Goal: Transaction & Acquisition: Book appointment/travel/reservation

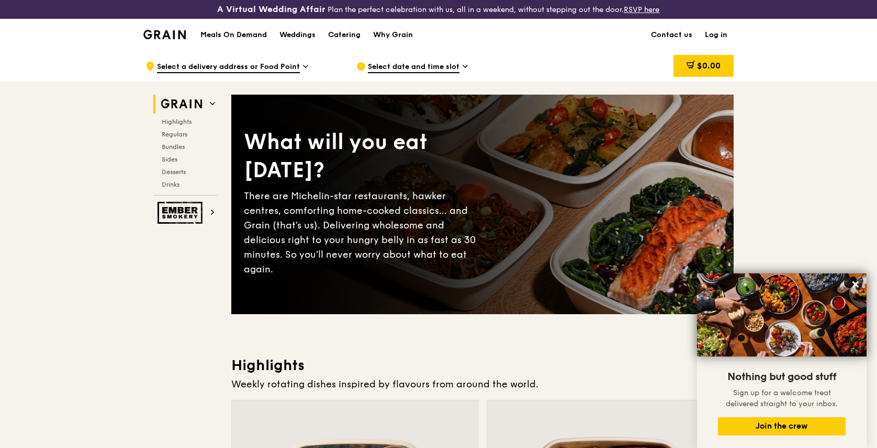
click at [260, 62] on span "Select a delivery address or Food Point" at bounding box center [228, 68] width 143 height 12
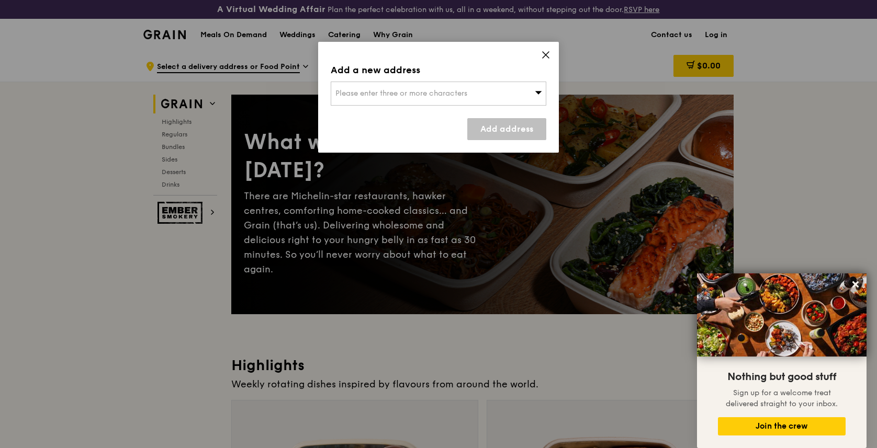
click at [385, 96] on span "Please enter three or more characters" at bounding box center [401, 93] width 132 height 9
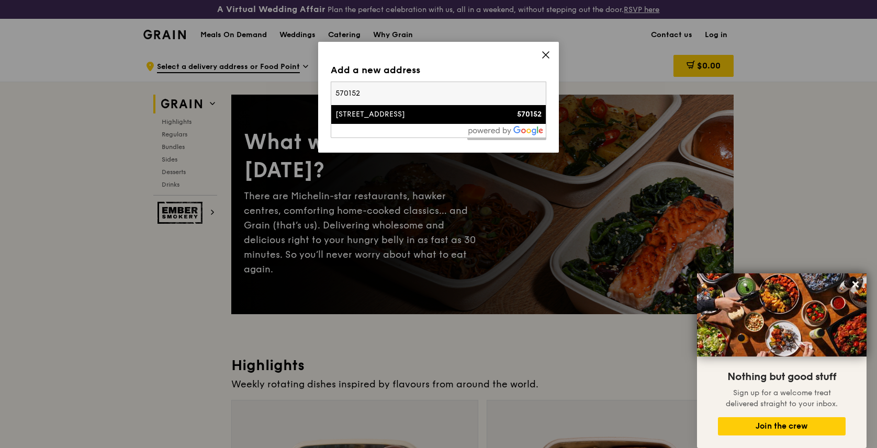
type input "570152"
click at [495, 117] on div "570152" at bounding box center [516, 114] width 52 height 10
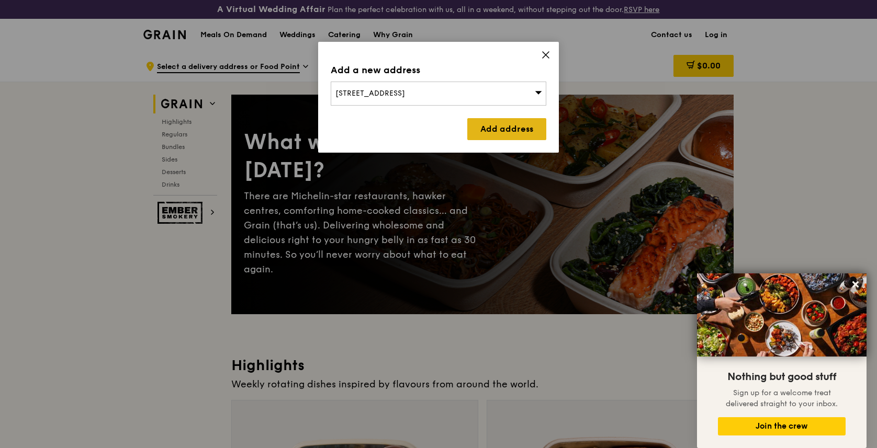
click at [502, 132] on link "Add address" at bounding box center [506, 129] width 79 height 22
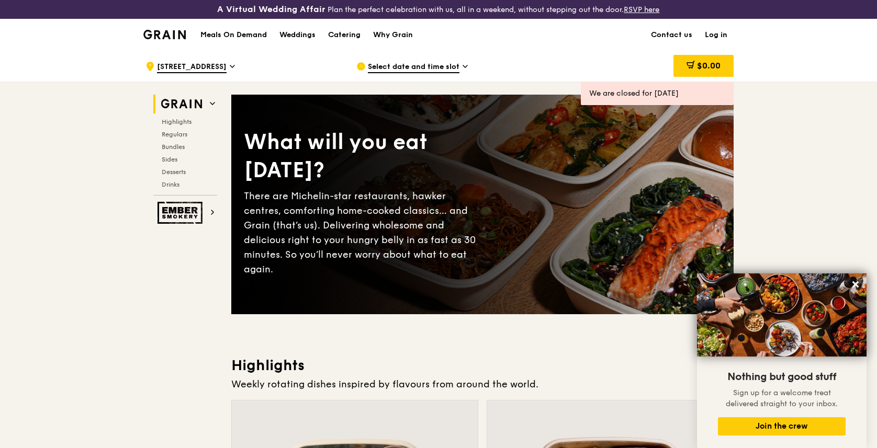
click at [420, 61] on div "Select date and time slot" at bounding box center [453, 66] width 194 height 31
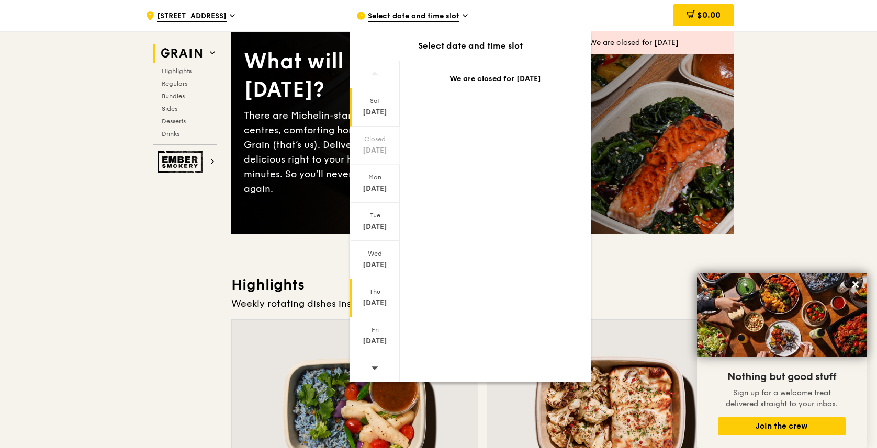
scroll to position [86, 0]
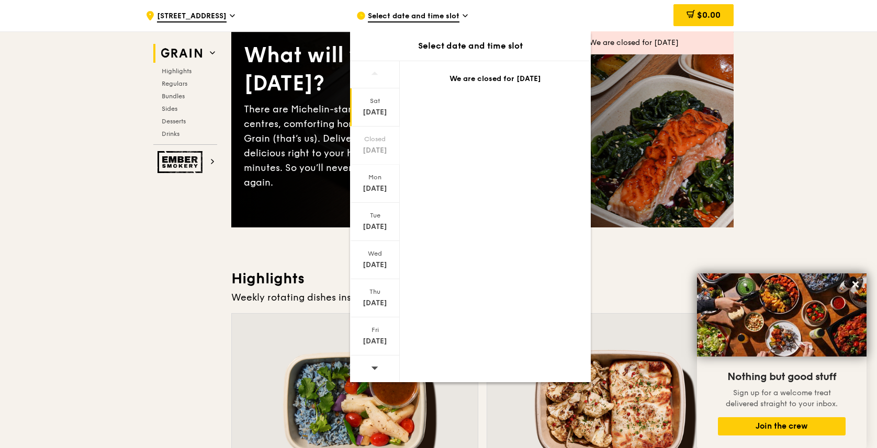
click at [374, 370] on icon at bounding box center [374, 368] width 7 height 8
click at [375, 372] on span at bounding box center [374, 368] width 7 height 25
click at [378, 367] on icon at bounding box center [374, 368] width 7 height 8
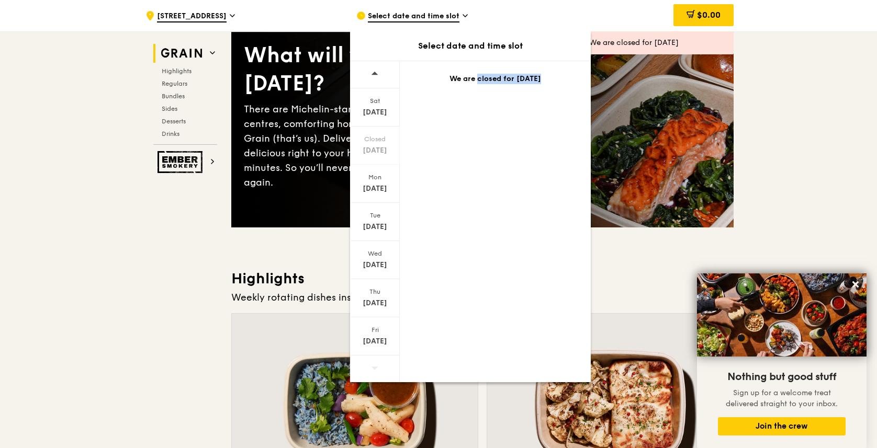
click at [378, 367] on icon at bounding box center [374, 368] width 7 height 8
click at [378, 69] on div at bounding box center [375, 74] width 50 height 27
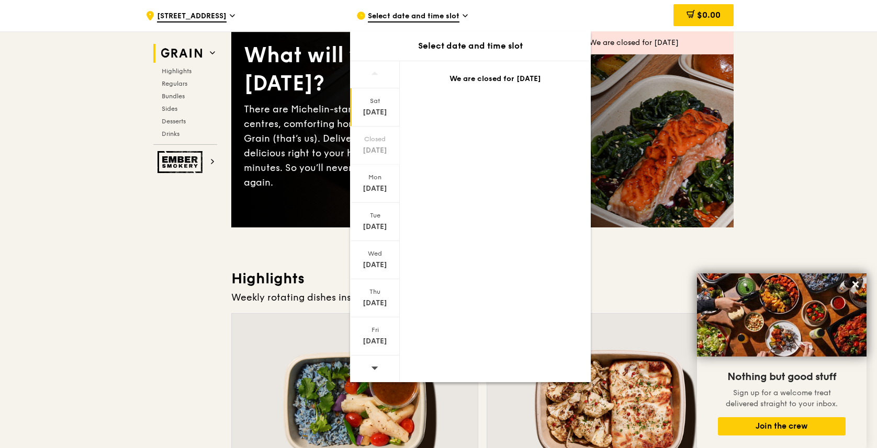
click at [408, 120] on div "[DATE] Closed [DATE] [DATE] [DATE] [DATE] [DATE] [DATE] We are closed for [DATE]" at bounding box center [470, 222] width 241 height 322
click at [383, 110] on div "[DATE]" at bounding box center [375, 112] width 47 height 10
click at [374, 366] on icon at bounding box center [374, 368] width 7 height 8
click at [379, 368] on div at bounding box center [375, 369] width 50 height 27
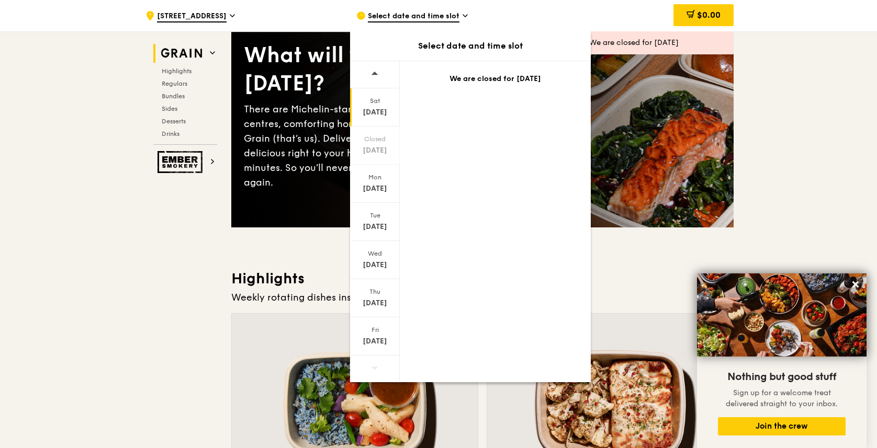
click at [376, 115] on div "[DATE]" at bounding box center [375, 112] width 47 height 10
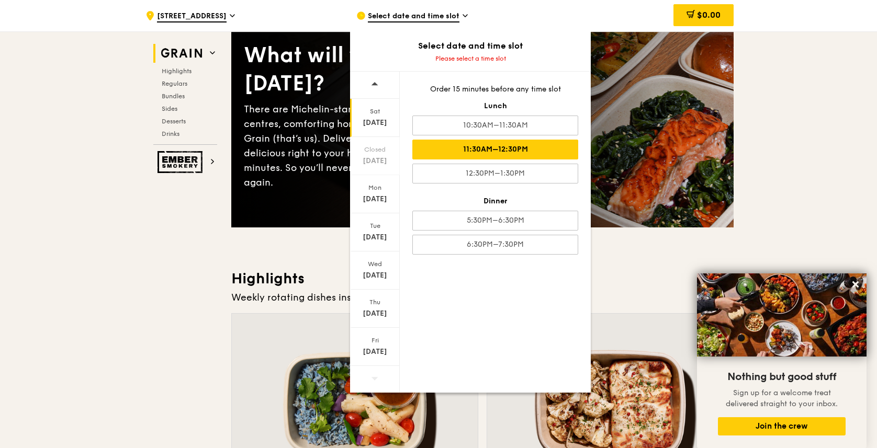
click at [540, 156] on div "11:30AM–12:30PM" at bounding box center [495, 150] width 166 height 20
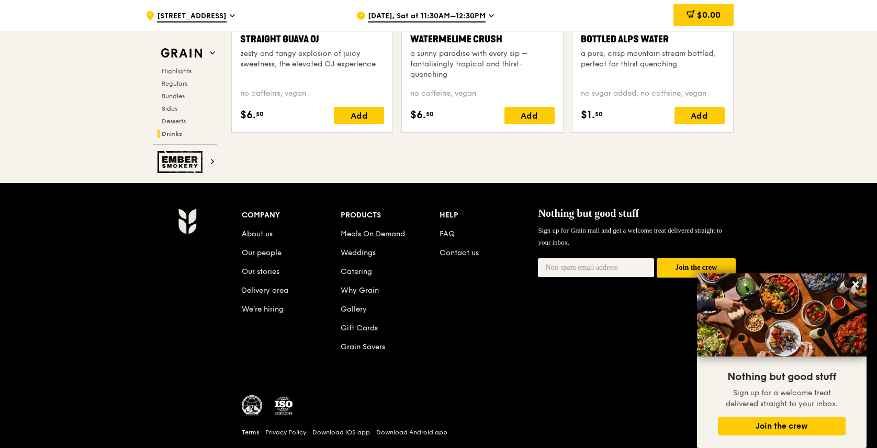
scroll to position [4336, 0]
click at [344, 270] on link "Catering" at bounding box center [356, 272] width 31 height 9
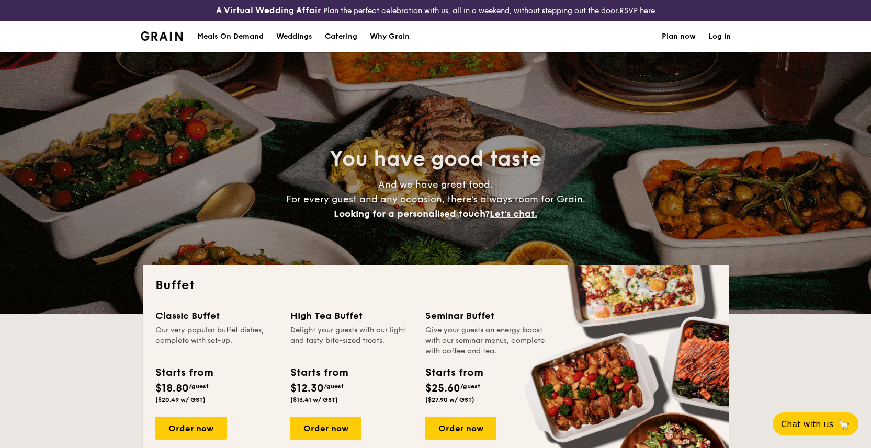
select select
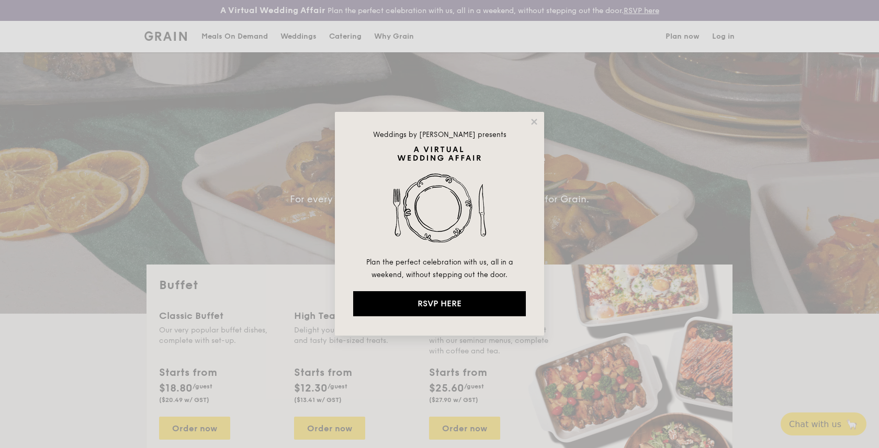
click at [532, 132] on div "Weddings by [PERSON_NAME] presents Plan the perfect celebration with us, all in…" at bounding box center [439, 224] width 209 height 224
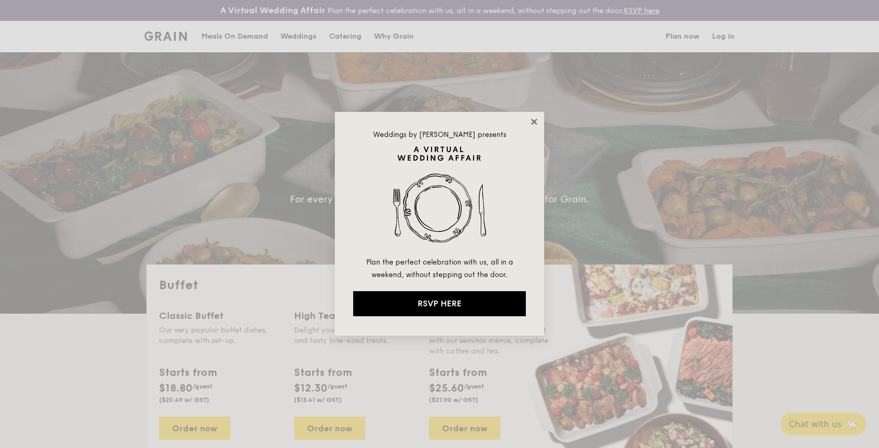
click at [532, 123] on icon at bounding box center [534, 122] width 6 height 6
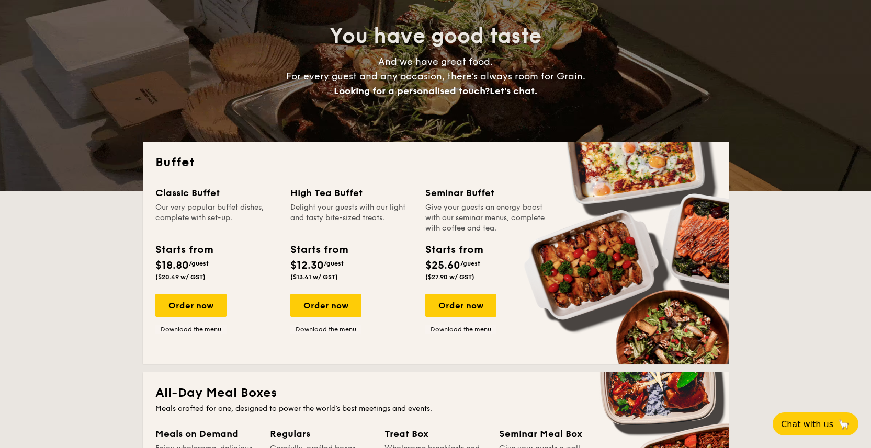
scroll to position [215, 0]
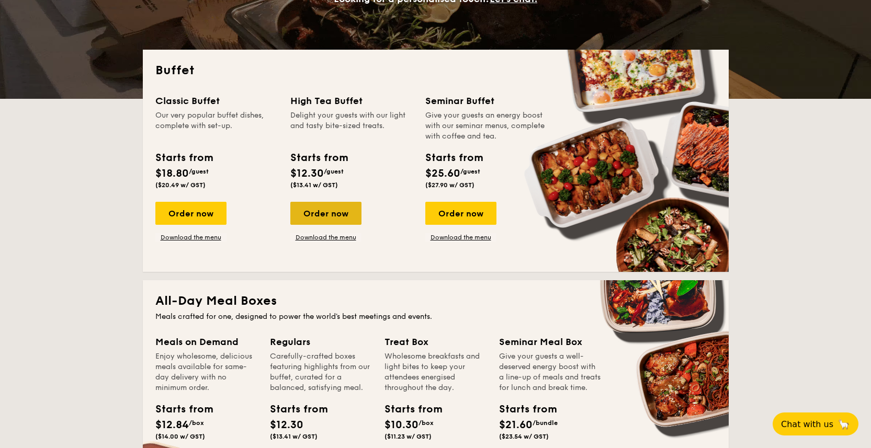
click at [332, 219] on div "Order now" at bounding box center [325, 213] width 71 height 23
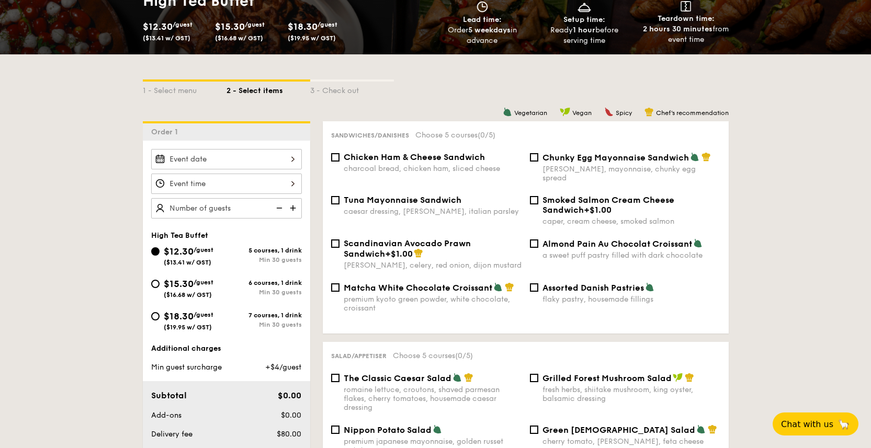
scroll to position [205, 0]
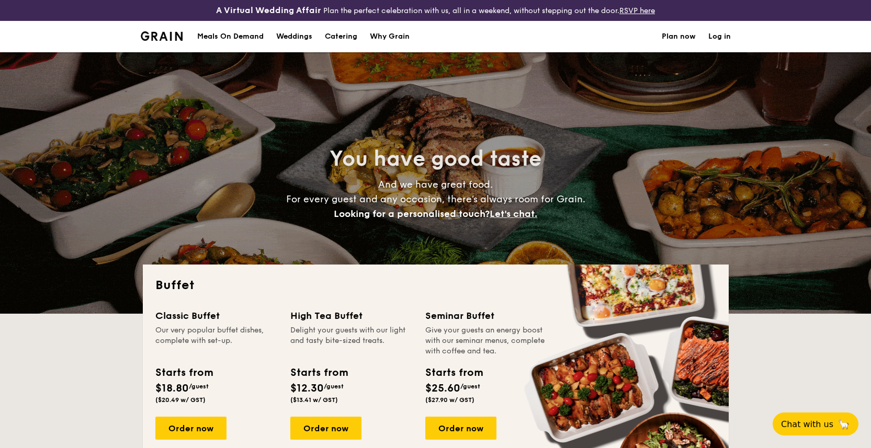
select select
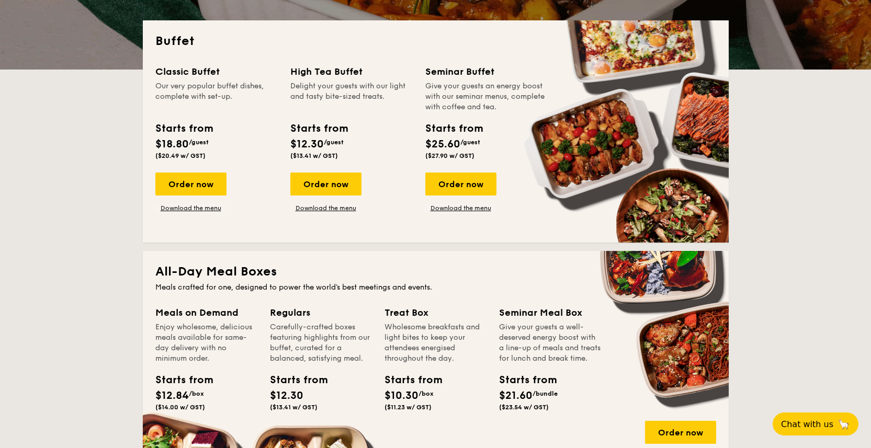
scroll to position [245, 0]
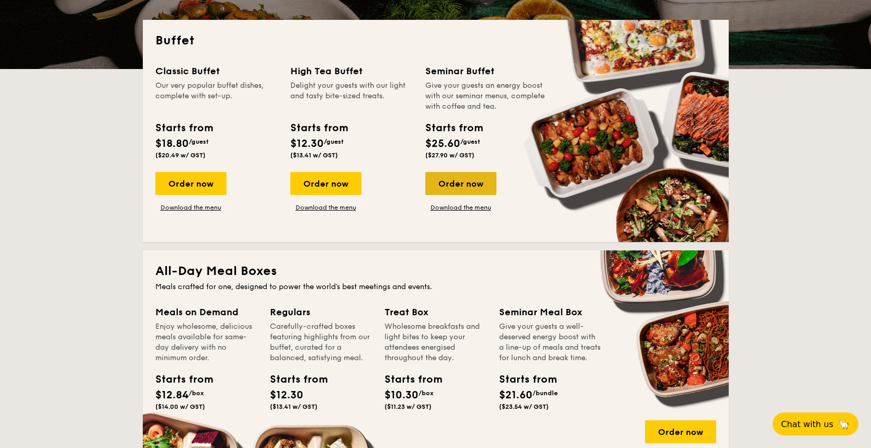
click at [480, 186] on div "Order now" at bounding box center [460, 183] width 71 height 23
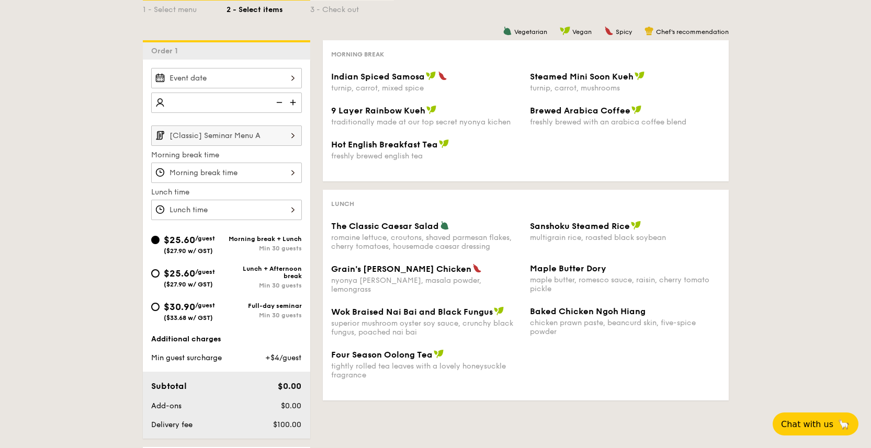
scroll to position [247, 0]
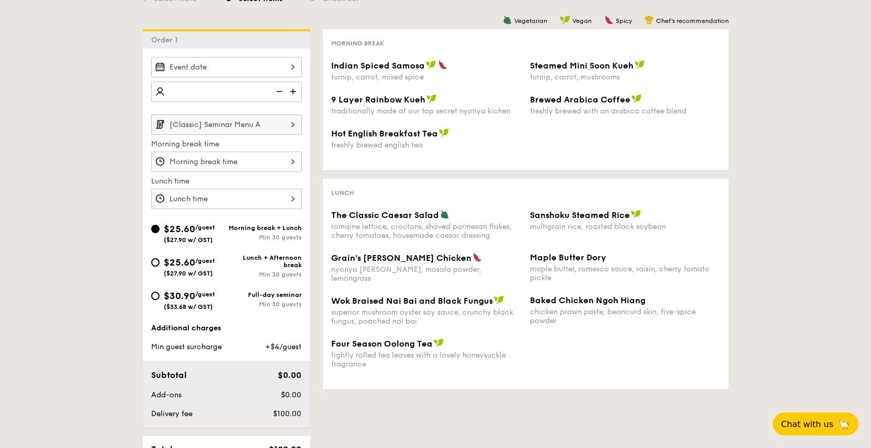
select select
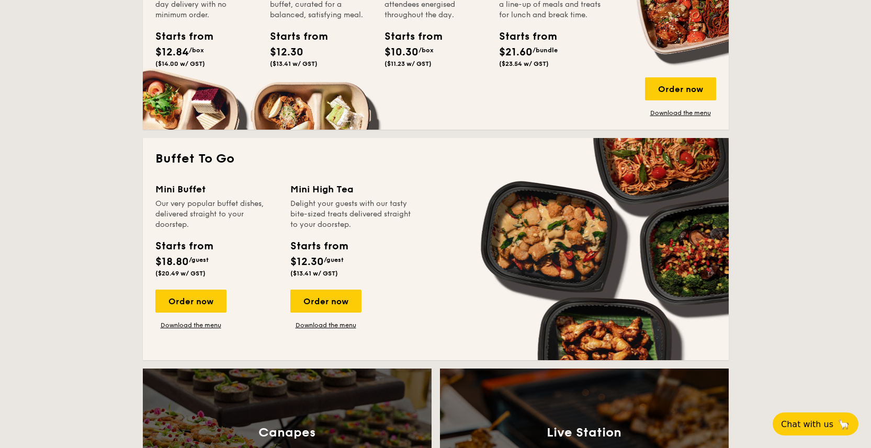
scroll to position [591, 0]
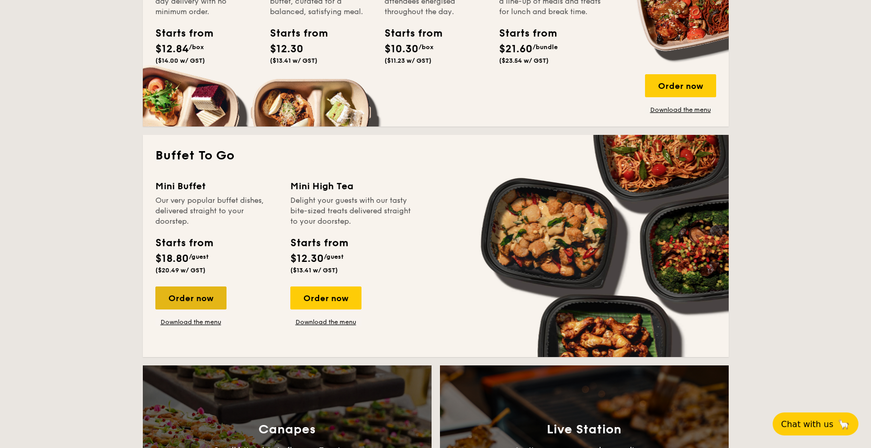
click at [217, 305] on div "Order now" at bounding box center [190, 298] width 71 height 23
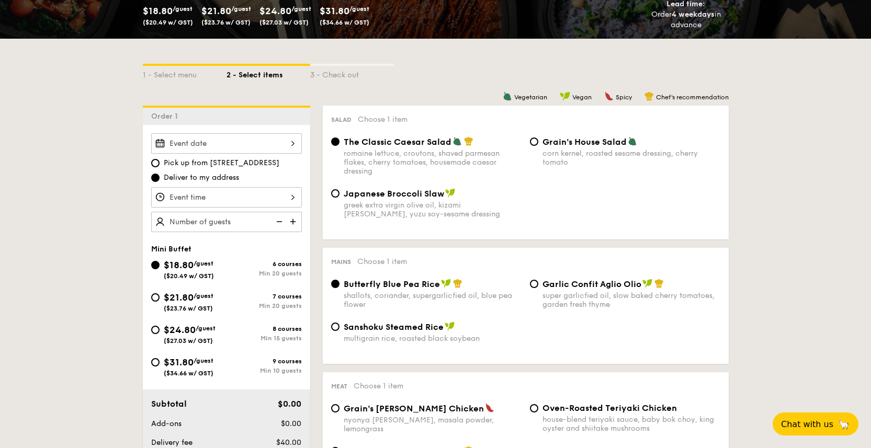
scroll to position [216, 0]
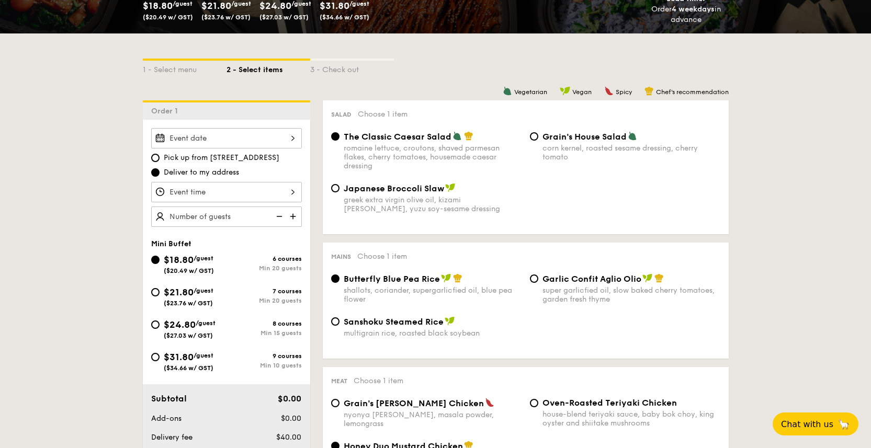
click at [161, 327] on div "$24.80 /guest ($27.03 w/ GST)" at bounding box center [188, 329] width 75 height 22
click at [160, 327] on input "$24.80 /guest ($27.03 w/ GST) 8 courses Min 15 guests" at bounding box center [155, 325] width 8 height 8
radio input "true"
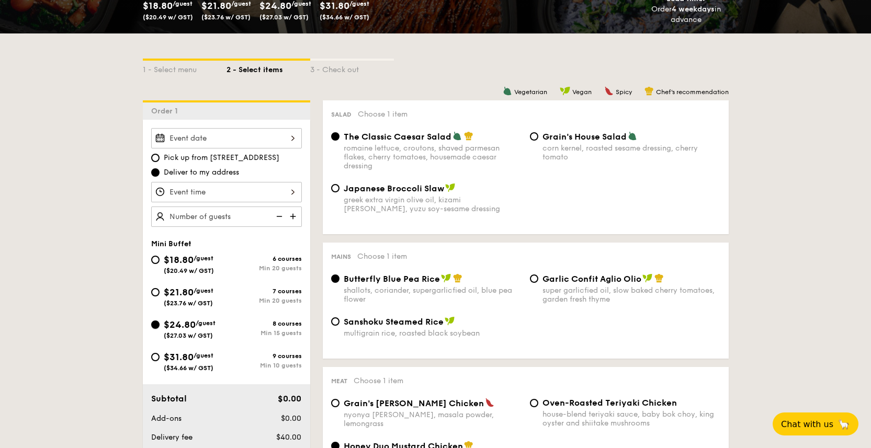
radio input "false"
radio input "true"
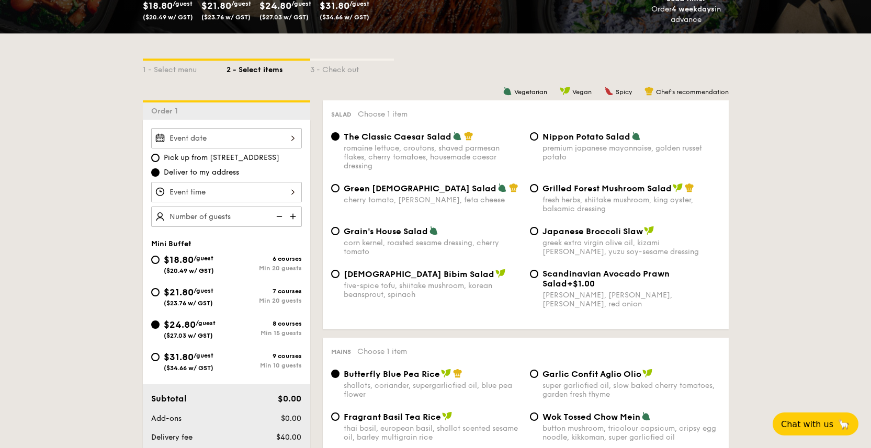
click at [289, 221] on img at bounding box center [294, 217] width 16 height 20
click at [279, 220] on img at bounding box center [278, 217] width 16 height 20
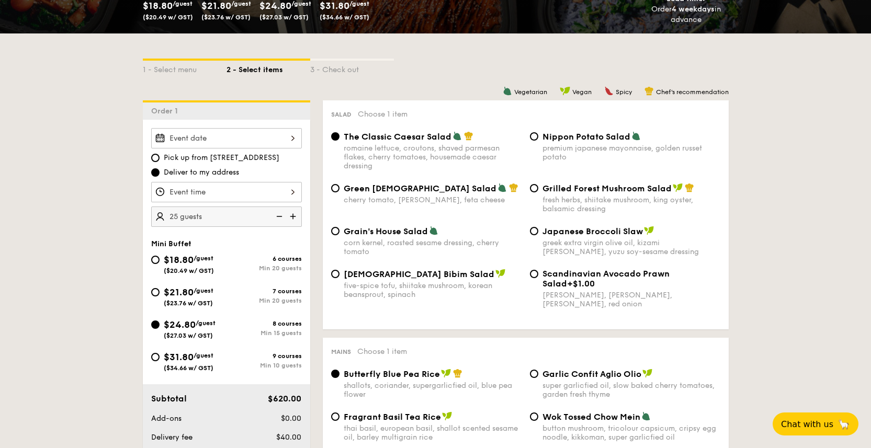
click at [279, 220] on img at bounding box center [278, 217] width 16 height 20
type input "15 guests"
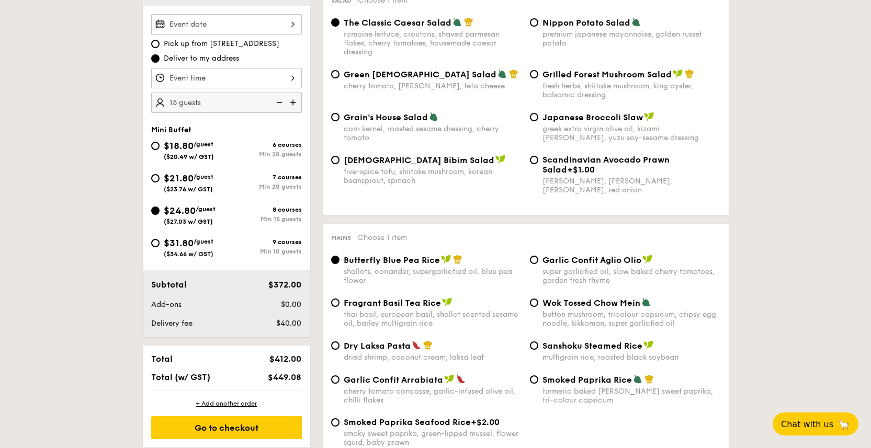
scroll to position [331, 0]
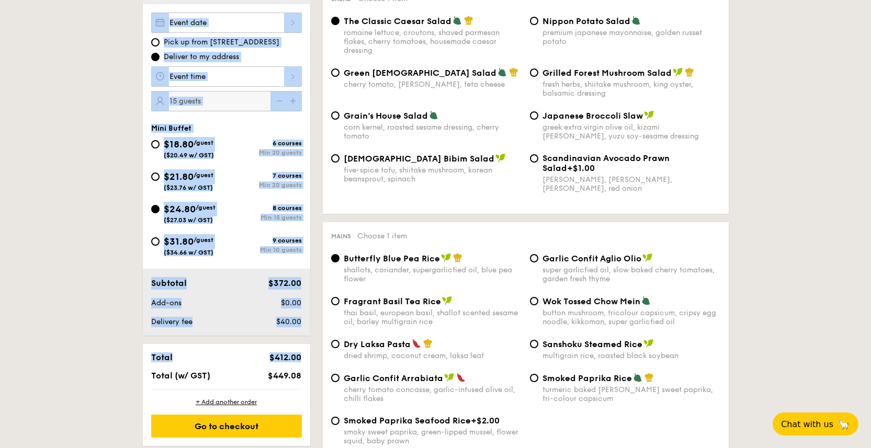
drag, startPoint x: 52, startPoint y: 324, endPoint x: 289, endPoint y: 377, distance: 242.7
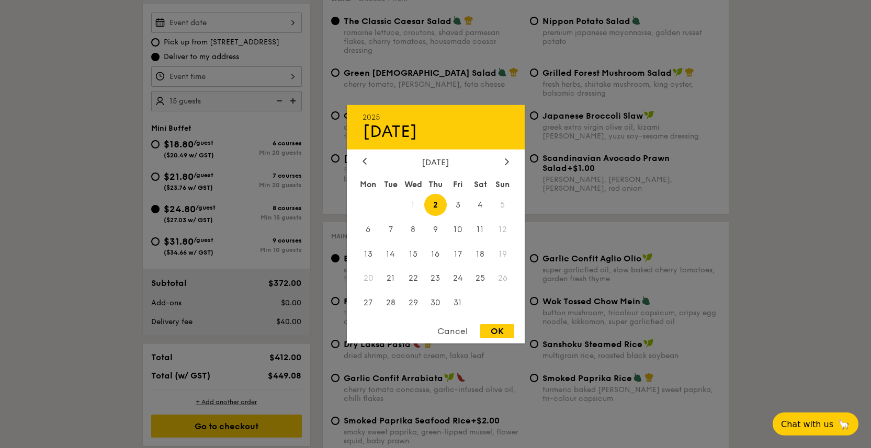
click at [242, 18] on div "2025 Oct 02 October 2025 Mon Tue Wed Thu Fri Sat Sun 1 2 3 4 5 6 7 8 9 10 11 12…" at bounding box center [226, 23] width 151 height 20
click at [504, 202] on span "5" at bounding box center [503, 205] width 22 height 22
click at [252, 51] on div at bounding box center [435, 224] width 871 height 448
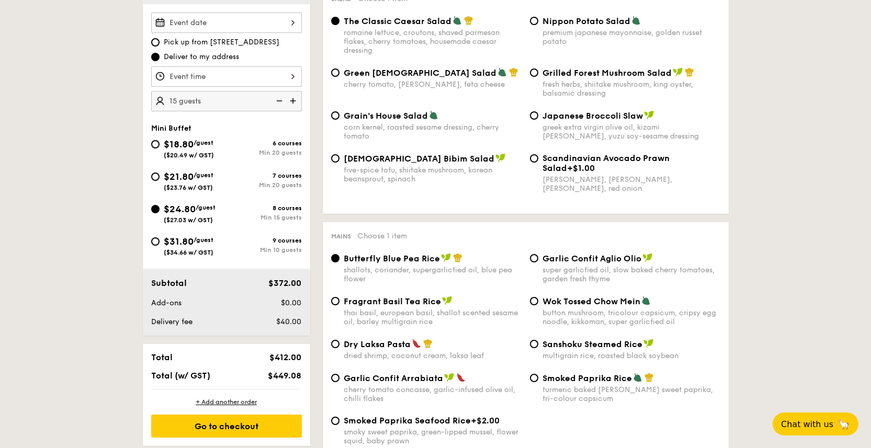
click at [252, 48] on div "Pick up from 5 Burn Road #05-01 Deliver to my address" at bounding box center [226, 49] width 151 height 25
click at [254, 44] on span "Pick up from 5 Burn Road #05-01" at bounding box center [222, 42] width 116 height 10
click at [160, 44] on input "Pick up from 5 Burn Road #05-01" at bounding box center [155, 42] width 8 height 8
radio input "true"
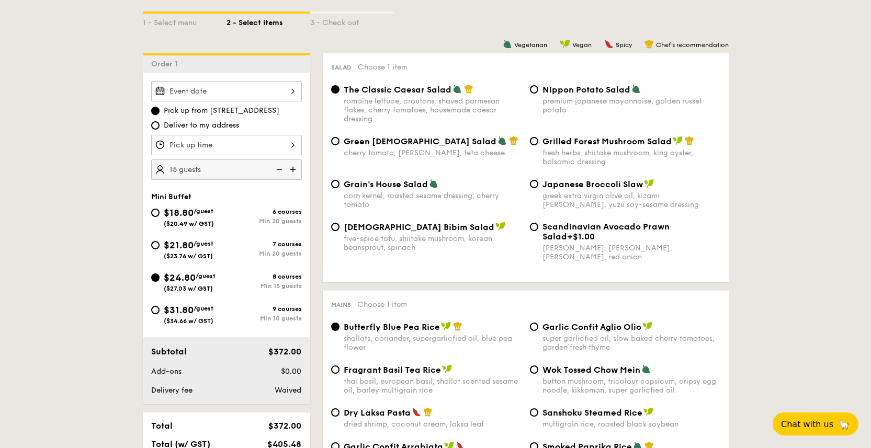
scroll to position [254, 0]
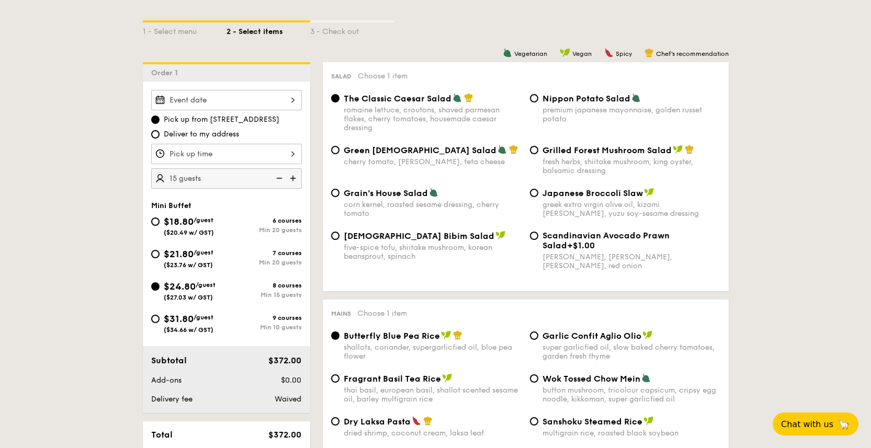
click at [252, 115] on span "Pick up from 5 Burn Road #05-01" at bounding box center [222, 120] width 116 height 10
click at [160, 116] on input "Pick up from 5 Burn Road #05-01" at bounding box center [155, 120] width 8 height 8
click at [275, 87] on div "Pick up from 5 Burn Road #05-01 Deliver to my address 15 guests Mini Buffet $18…" at bounding box center [226, 248] width 167 height 332
click at [270, 107] on div at bounding box center [226, 100] width 151 height 20
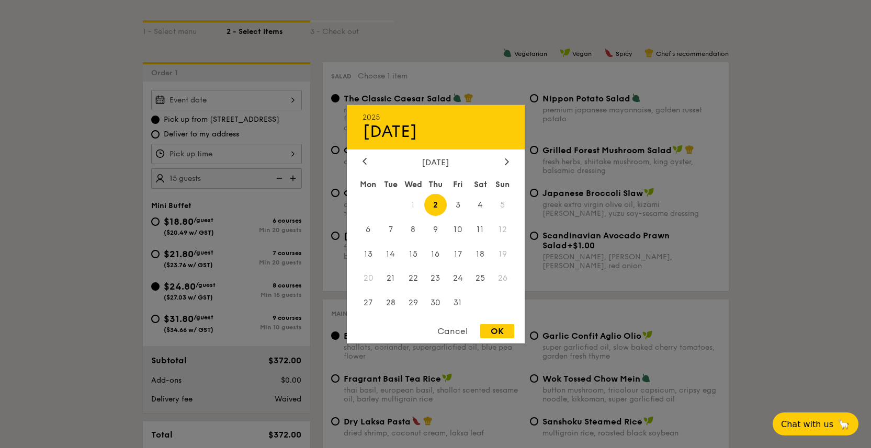
click at [293, 163] on div at bounding box center [435, 224] width 871 height 448
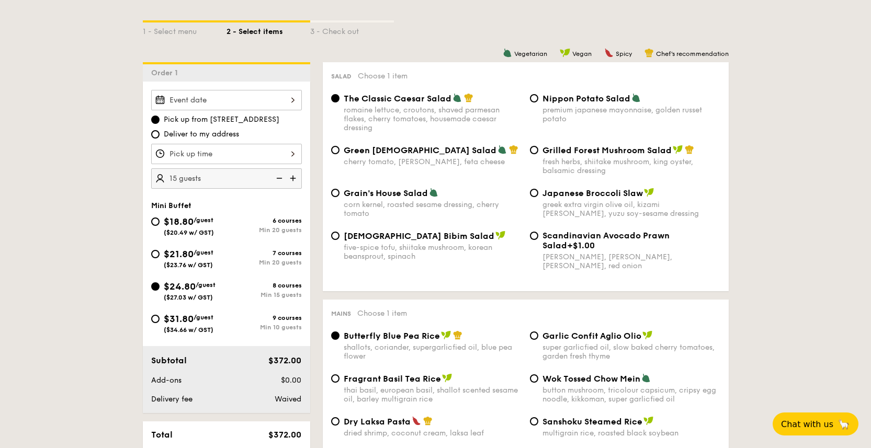
click at [231, 139] on span "Deliver to my address" at bounding box center [201, 134] width 75 height 10
click at [160, 139] on input "Deliver to my address" at bounding box center [155, 134] width 8 height 8
radio input "true"
click at [266, 103] on div at bounding box center [226, 100] width 151 height 20
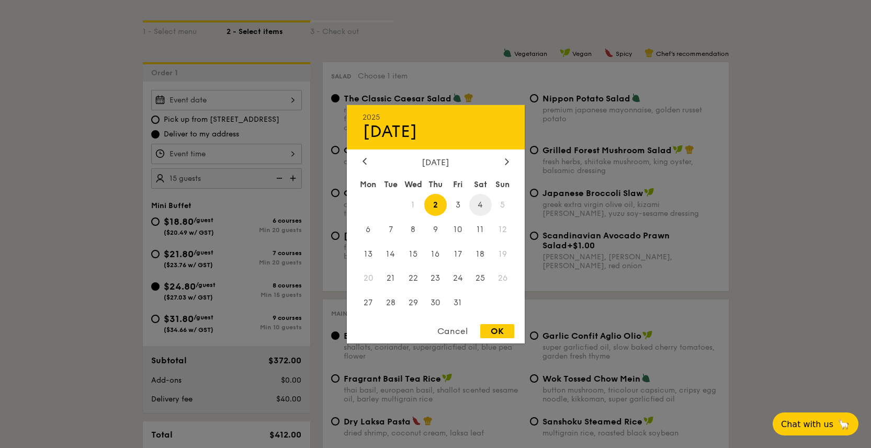
click at [483, 205] on span "4" at bounding box center [480, 205] width 22 height 22
click at [479, 275] on span "25" at bounding box center [480, 278] width 22 height 22
click at [502, 332] on div "OK" at bounding box center [497, 331] width 34 height 14
type input "Oct 25, 2025"
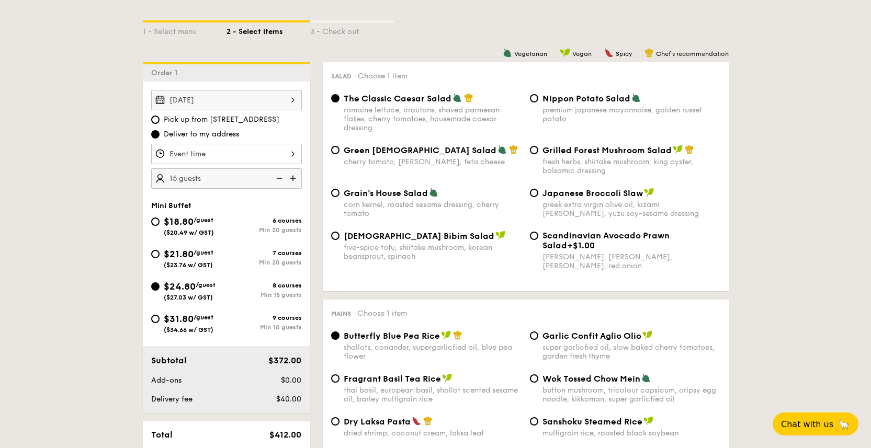
click at [273, 158] on div at bounding box center [226, 154] width 151 height 20
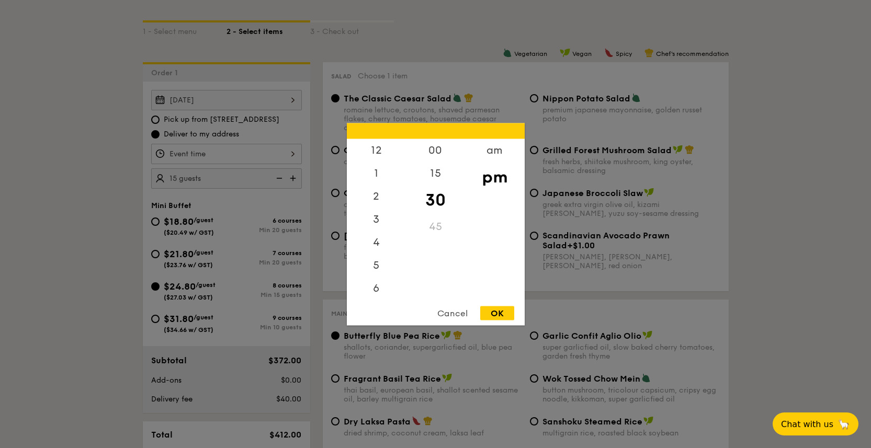
scroll to position [46, 0]
drag, startPoint x: 378, startPoint y: 149, endPoint x: 387, endPoint y: 259, distance: 110.7
click at [387, 259] on div "12 1 2 3 4 5 6 7 8 9 10 11" at bounding box center [376, 219] width 59 height 160
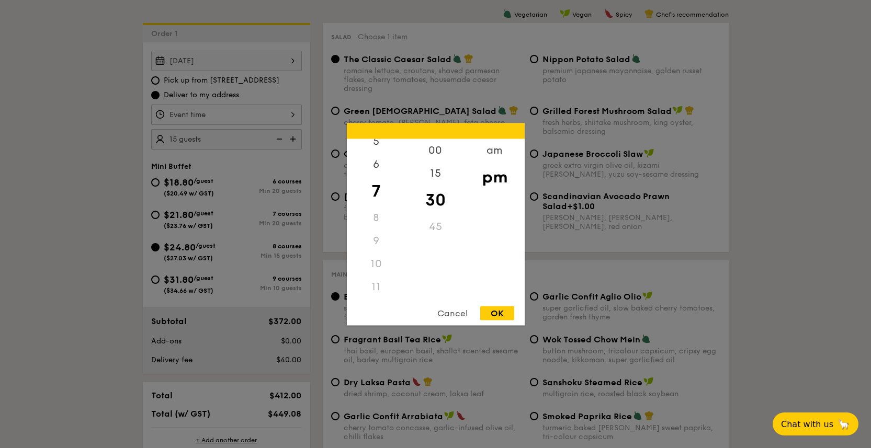
click at [376, 286] on div "11" at bounding box center [376, 286] width 59 height 23
click at [492, 148] on div "am" at bounding box center [494, 154] width 59 height 30
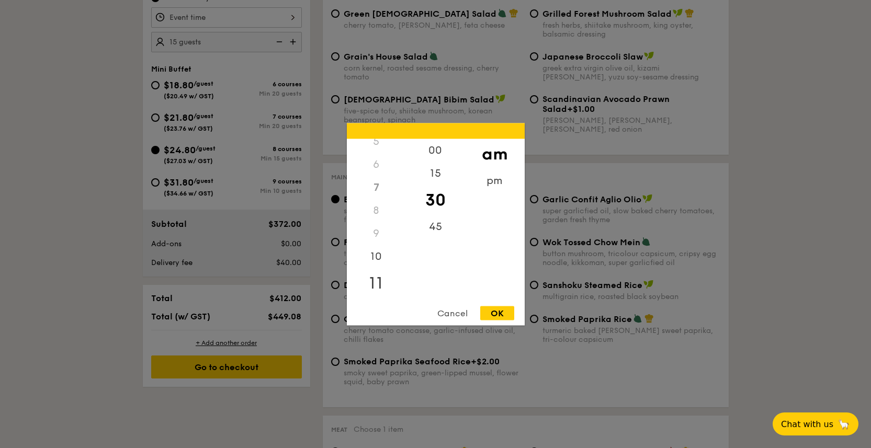
scroll to position [124, 0]
click at [383, 278] on div "11" at bounding box center [376, 283] width 59 height 30
click at [502, 310] on div "OK" at bounding box center [497, 313] width 34 height 14
type input "11:30AM"
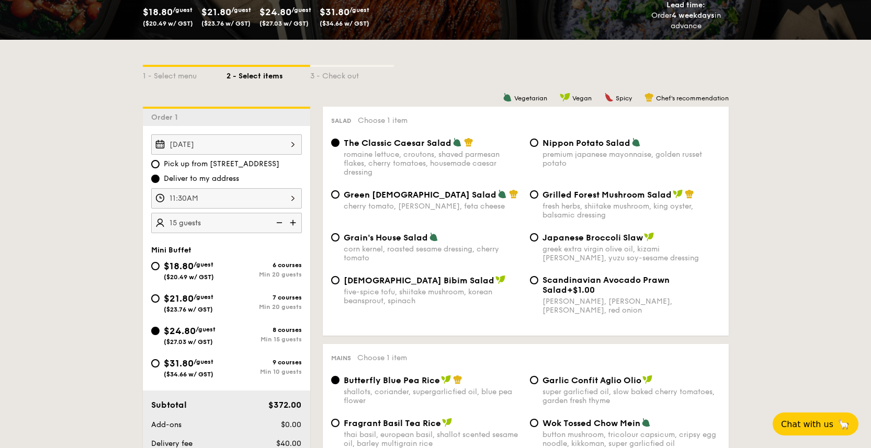
scroll to position [205, 0]
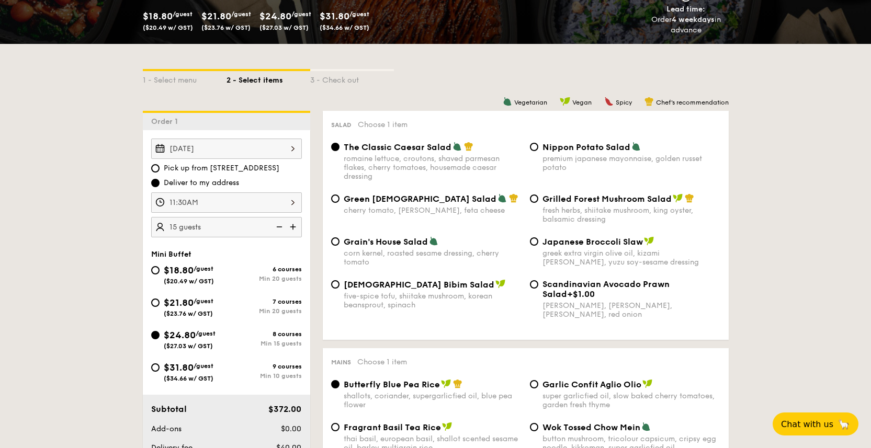
click at [584, 203] on span "Grilled Forest Mushroom Salad" at bounding box center [606, 199] width 129 height 10
click at [538, 203] on input "Grilled Forest Mushroom Salad fresh herbs, shiitake mushroom, king oyster, bals…" at bounding box center [534, 199] width 8 height 8
radio input "true"
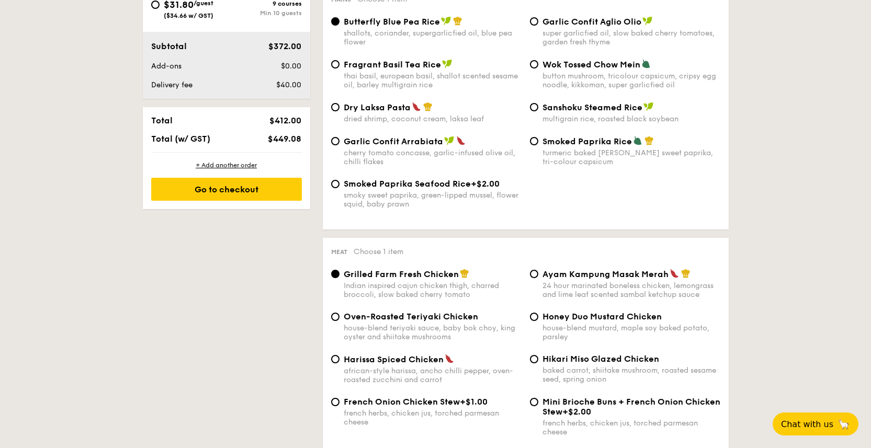
scroll to position [485, 0]
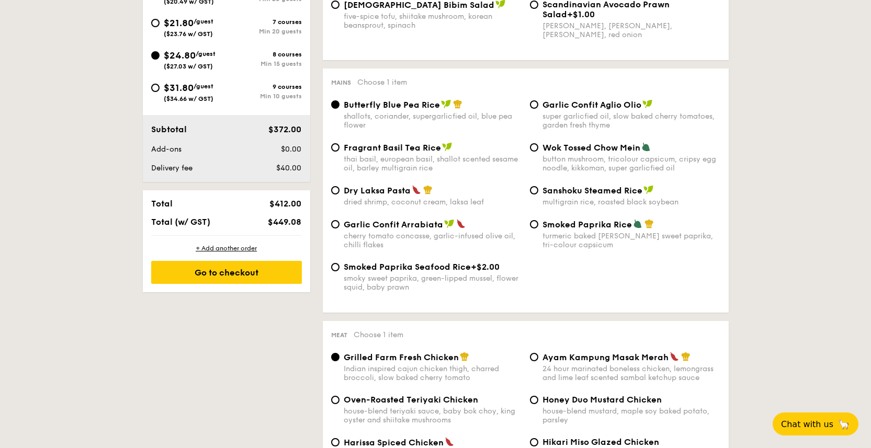
click at [396, 153] on span "Fragrant Basil Tea Rice" at bounding box center [392, 148] width 97 height 10
click at [340, 152] on input "Fragrant Basil Tea Rice thai basil, european basil, shallot scented sesame oil,…" at bounding box center [335, 147] width 8 height 8
radio input "true"
click at [580, 117] on div "super garlicfied oil, slow baked cherry tomatoes, garden fresh thyme" at bounding box center [631, 121] width 178 height 18
click at [538, 109] on input "Garlic Confit Aglio Olio super garlicfied oil, slow baked cherry tomatoes, gard…" at bounding box center [534, 104] width 8 height 8
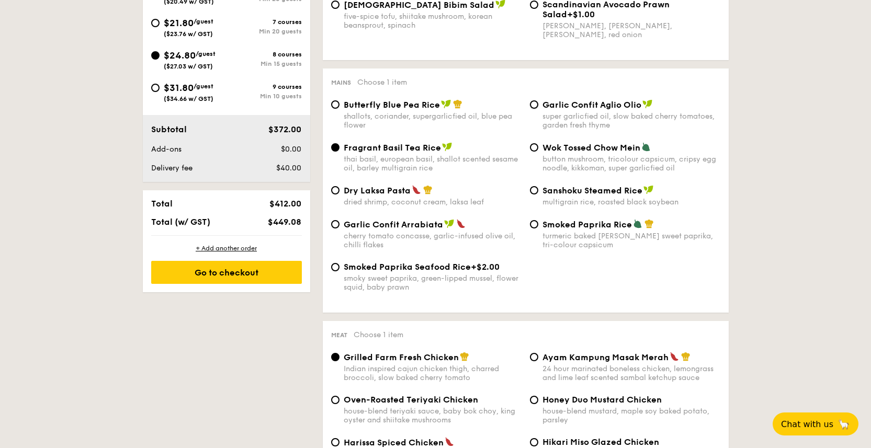
radio input "true"
click at [398, 146] on span "Fragrant Basil Tea Rice" at bounding box center [392, 148] width 97 height 10
click at [340, 146] on input "Fragrant Basil Tea Rice thai basil, european basil, shallot scented sesame oil,…" at bounding box center [335, 147] width 8 height 8
radio input "true"
click at [420, 101] on div "Mains Choose 1 item Butterfly Blue Pea Rice shallots, coriander, supergarlicfie…" at bounding box center [526, 191] width 406 height 244
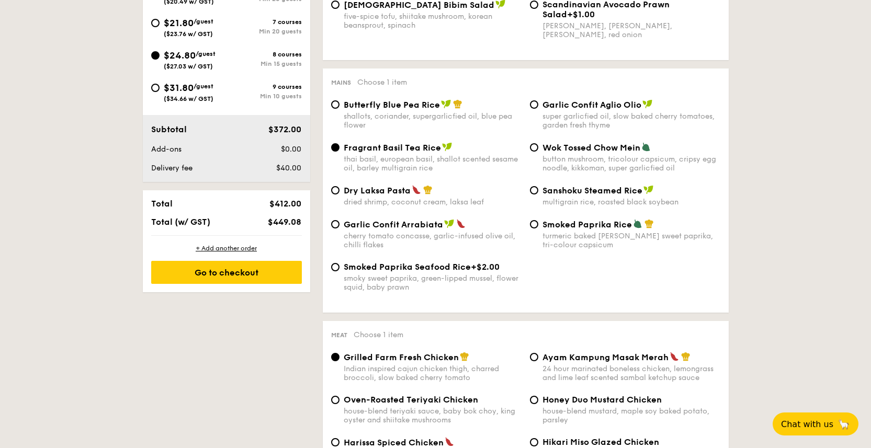
click at [417, 105] on span "Butterfly Blue Pea Rice" at bounding box center [392, 105] width 96 height 10
click at [340, 105] on input "Butterfly Blue Pea Rice shallots, coriander, supergarlicfied oil, blue pea flow…" at bounding box center [335, 104] width 8 height 8
radio input "true"
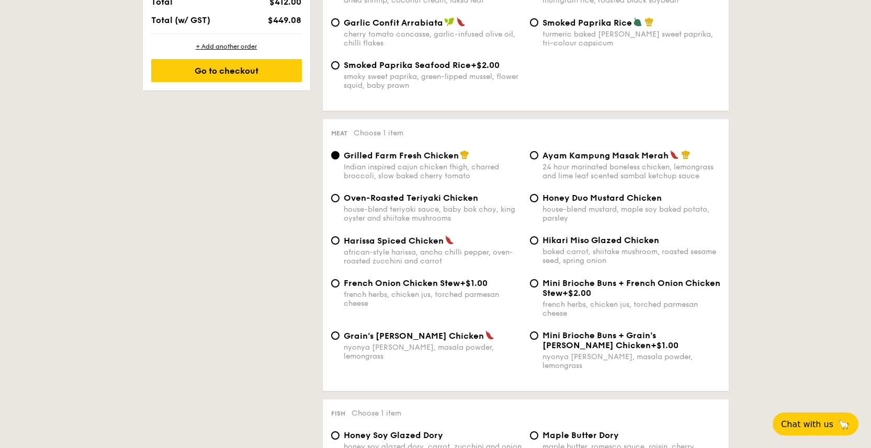
scroll to position [687, 0]
click at [556, 167] on div "24 hour marinated boneless chicken, lemongrass and lime leaf scented sambal ket…" at bounding box center [631, 171] width 178 height 18
click at [538, 159] on input "Ayam Kampung Masak Merah 24 hour marinated boneless chicken, lemongrass and lim…" at bounding box center [534, 155] width 8 height 8
radio input "true"
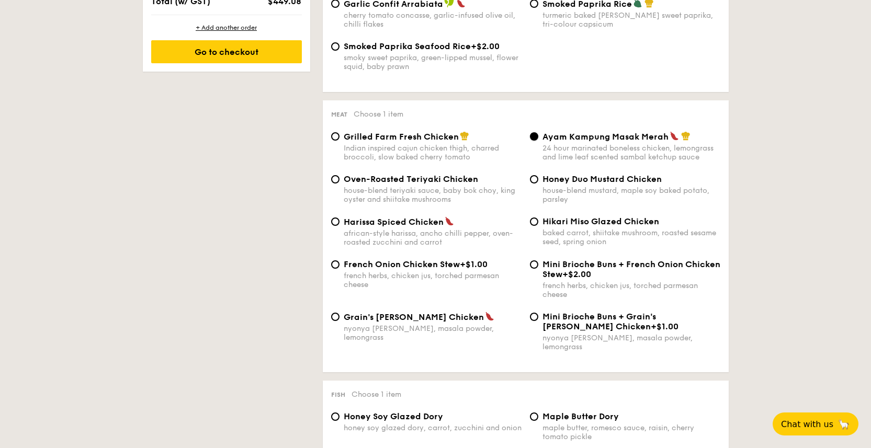
scroll to position [797, 0]
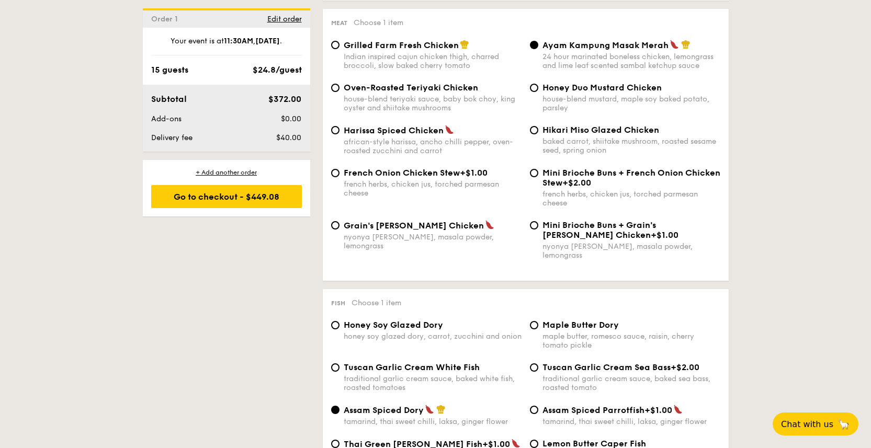
click at [414, 61] on div "Indian inspired cajun chicken thigh, charred broccoli, slow baked cherry tomato" at bounding box center [433, 61] width 178 height 18
click at [340, 49] on input "Grilled Farm Fresh Chicken Indian inspired cajun chicken thigh, charred broccol…" at bounding box center [335, 45] width 8 height 8
radio input "true"
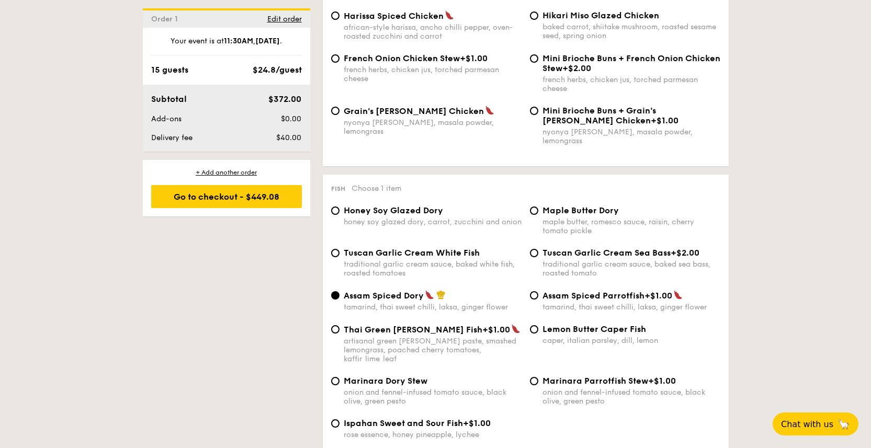
scroll to position [912, 0]
click at [450, 222] on div "honey soy glazed dory, carrot, zucchini and onion" at bounding box center [433, 221] width 178 height 9
click at [340, 214] on input "Honey Soy Glazed Dory honey soy glazed dory, carrot, zucchini and onion" at bounding box center [335, 210] width 8 height 8
radio input "true"
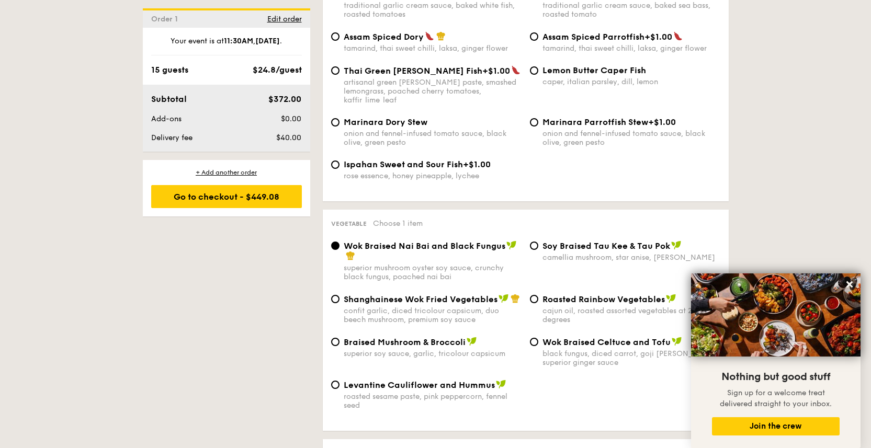
scroll to position [1209, 0]
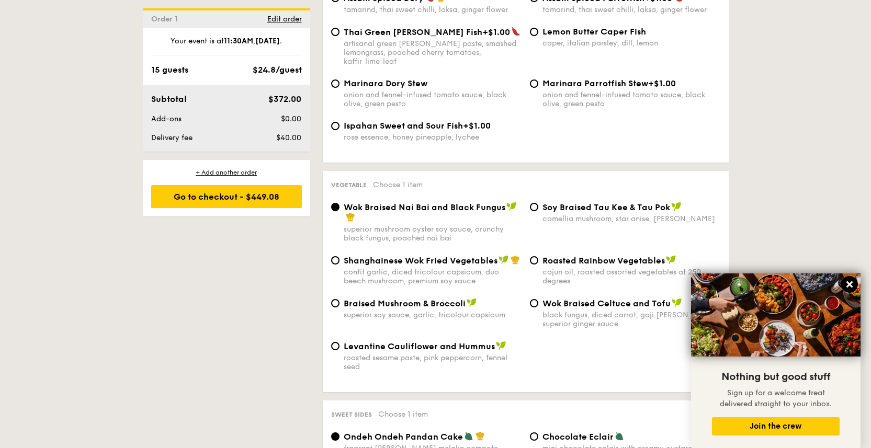
click at [850, 288] on icon at bounding box center [849, 284] width 9 height 9
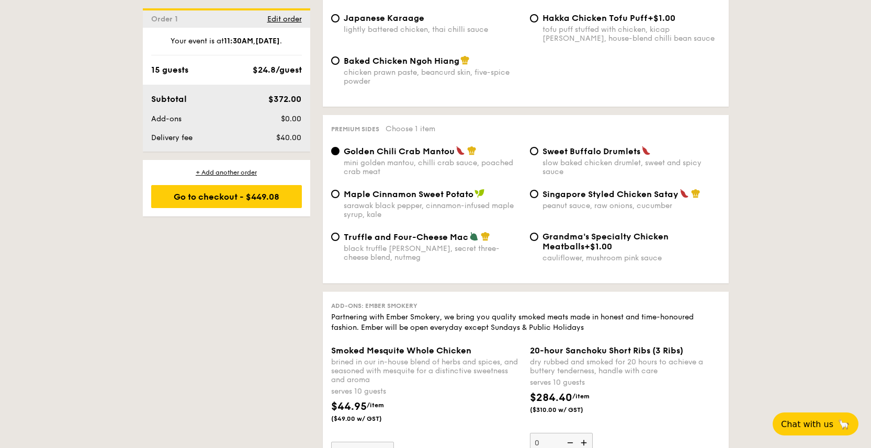
scroll to position [1955, 0]
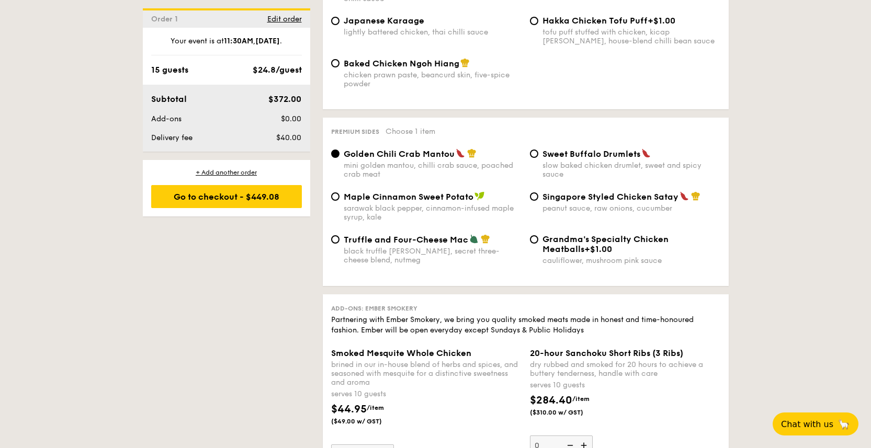
click at [601, 205] on div "peanut sauce, raw onions, cucumber" at bounding box center [631, 208] width 178 height 9
click at [538, 201] on input "Singapore Styled Chicken Satay peanut sauce, raw onions, cucumber" at bounding box center [534, 197] width 8 height 8
radio input "true"
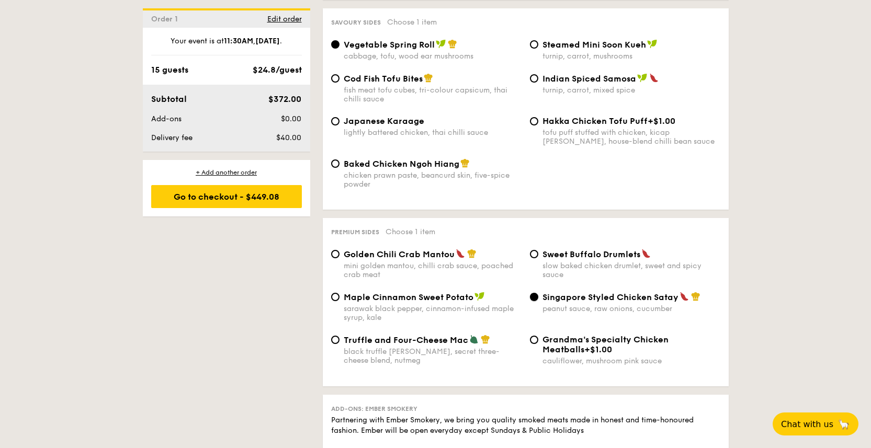
scroll to position [1844, 0]
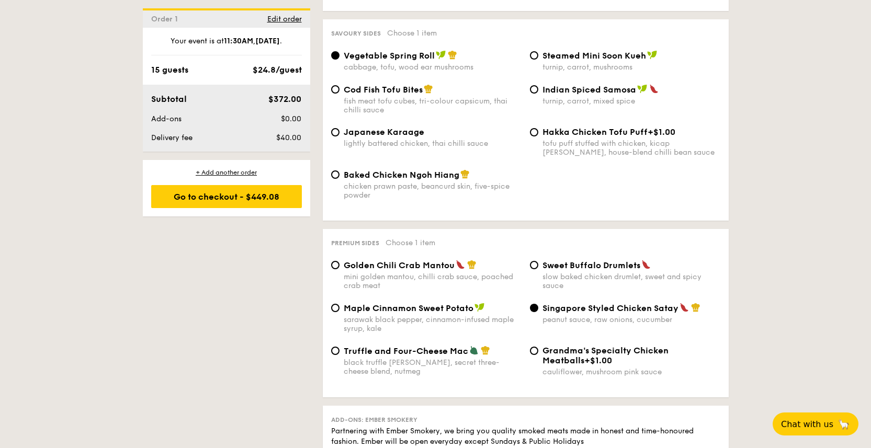
click at [382, 178] on div "Baked Chicken Ngoh Hiang chicken prawn paste, beancurd skin, five-spice powder" at bounding box center [433, 184] width 178 height 30
click at [340, 178] on input "Baked Chicken Ngoh Hiang chicken prawn paste, beancurd skin, five-spice powder" at bounding box center [335, 175] width 8 height 8
radio input "true"
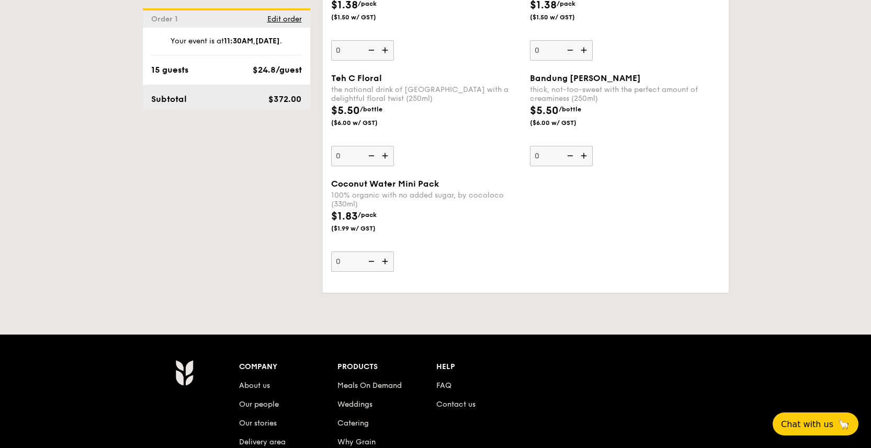
scroll to position [3364, 0]
